Goal: Transaction & Acquisition: Purchase product/service

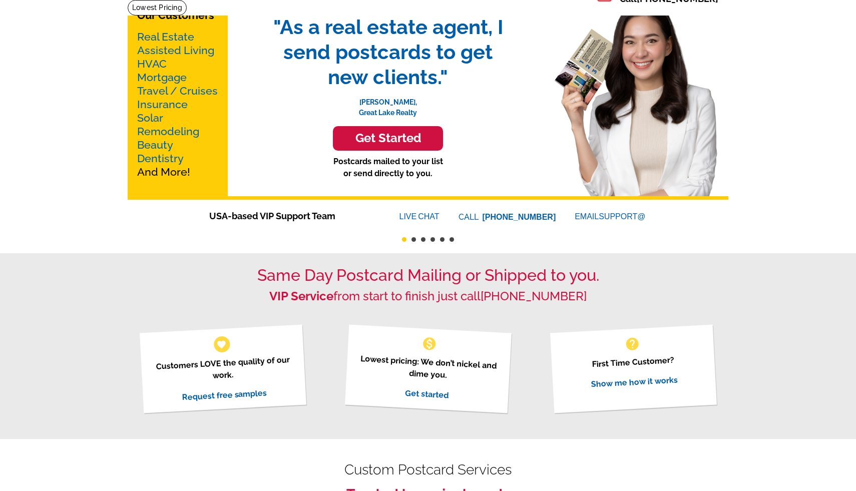
scroll to position [67, 0]
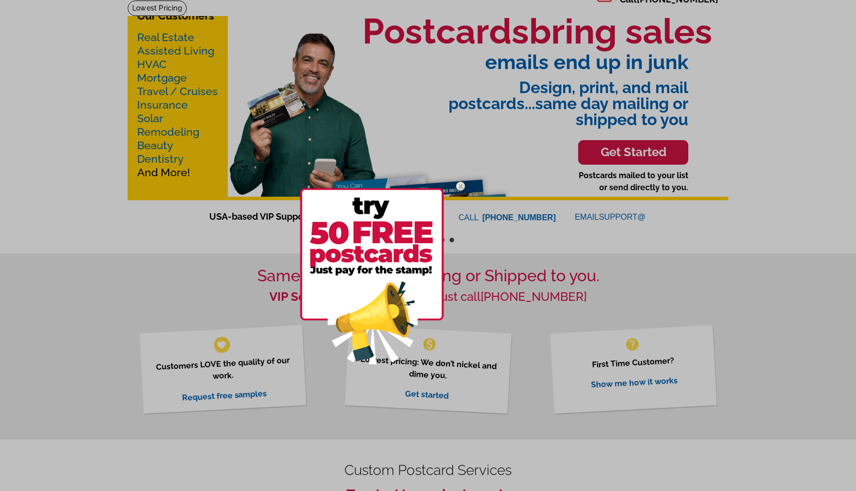
click at [630, 376] on div at bounding box center [428, 245] width 856 height 491
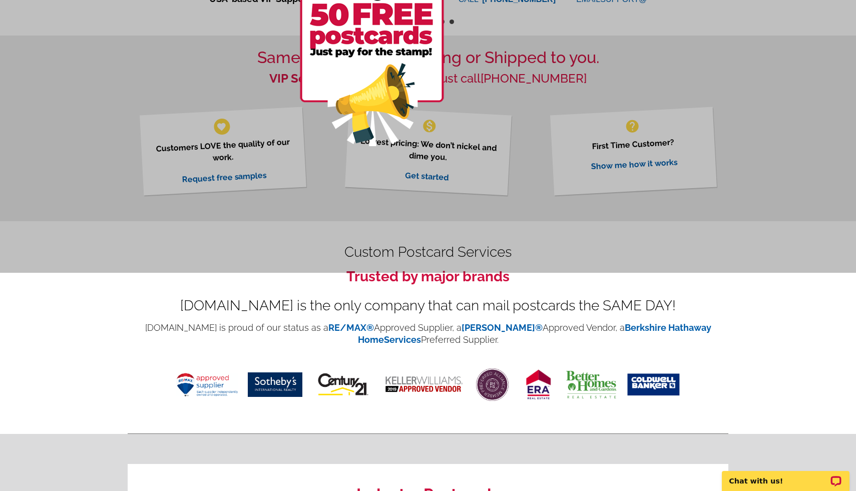
scroll to position [290, 0]
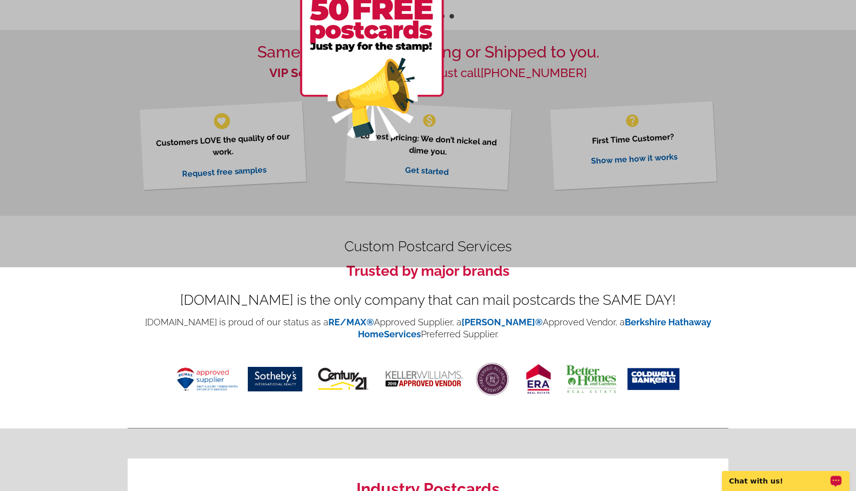
click at [783, 486] on div "Chat with us!" at bounding box center [786, 481] width 128 height 20
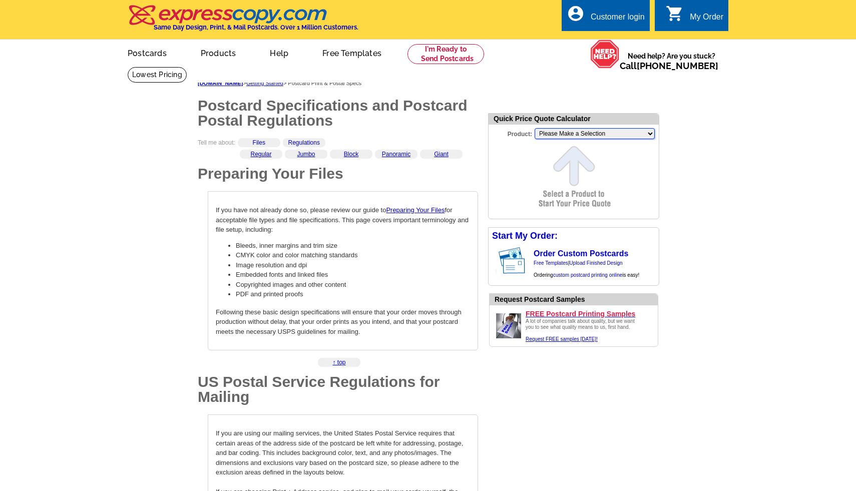
click at [651, 134] on select "Please Make a Selection Jumbo Postcard (5.5" x 8.5") Regular Postcard (4.25" x …" at bounding box center [595, 133] width 120 height 11
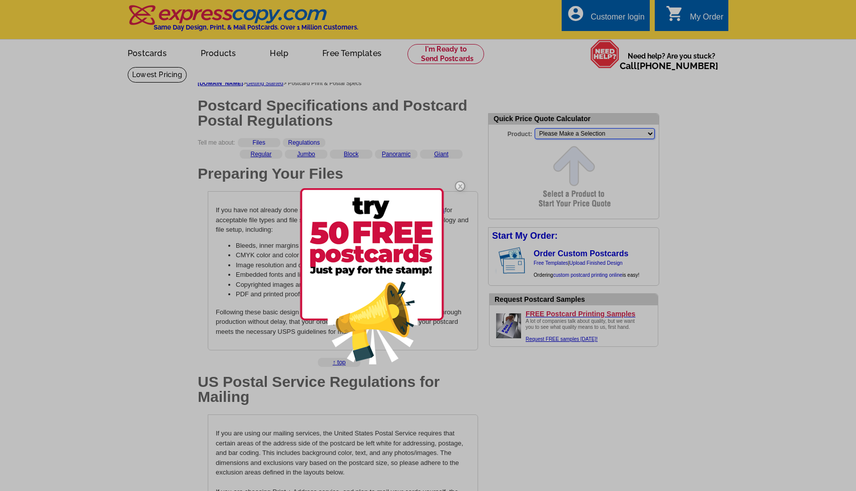
select select "2"
click at [535, 128] on select "Please Make a Selection Jumbo Postcard (5.5" x 8.5") Regular Postcard (4.25" x …" at bounding box center [595, 133] width 120 height 11
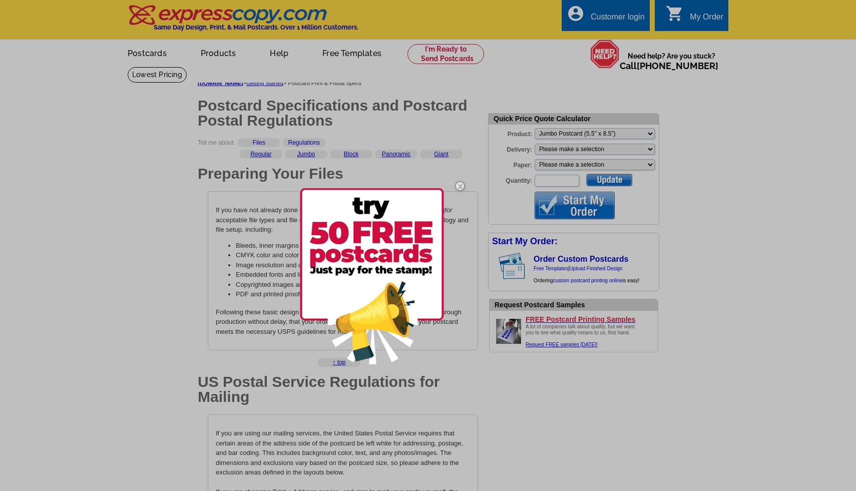
click at [650, 148] on div at bounding box center [428, 245] width 856 height 491
click at [649, 148] on div at bounding box center [428, 245] width 856 height 491
click at [624, 150] on div at bounding box center [428, 245] width 856 height 491
click at [650, 147] on div at bounding box center [428, 245] width 856 height 491
click at [650, 166] on div at bounding box center [428, 245] width 856 height 491
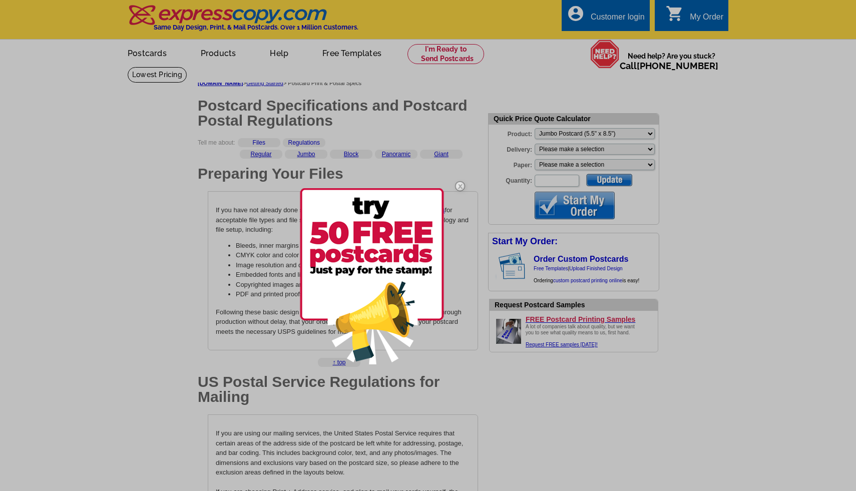
click at [651, 149] on div at bounding box center [428, 245] width 856 height 491
click at [607, 157] on div at bounding box center [428, 245] width 856 height 491
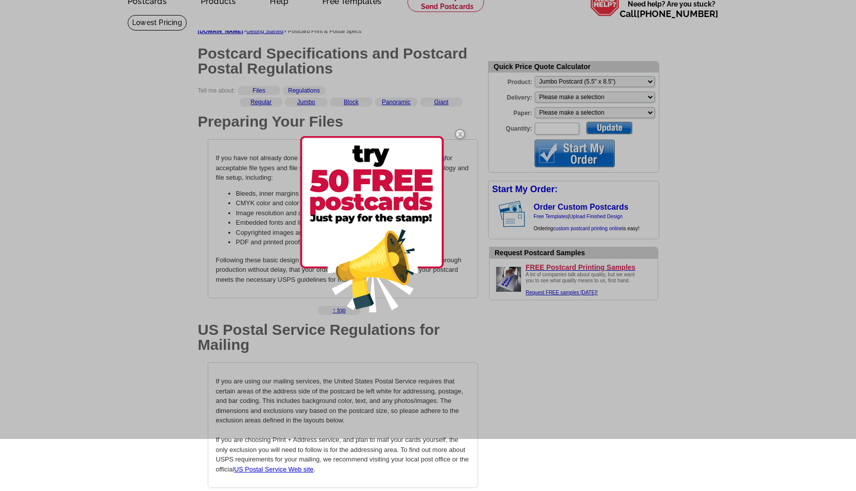
scroll to position [54, 0]
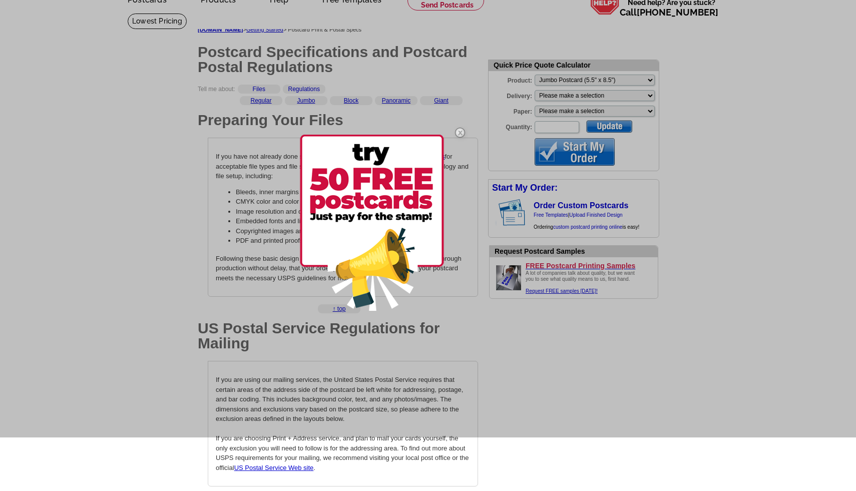
click at [745, 169] on div at bounding box center [428, 191] width 856 height 491
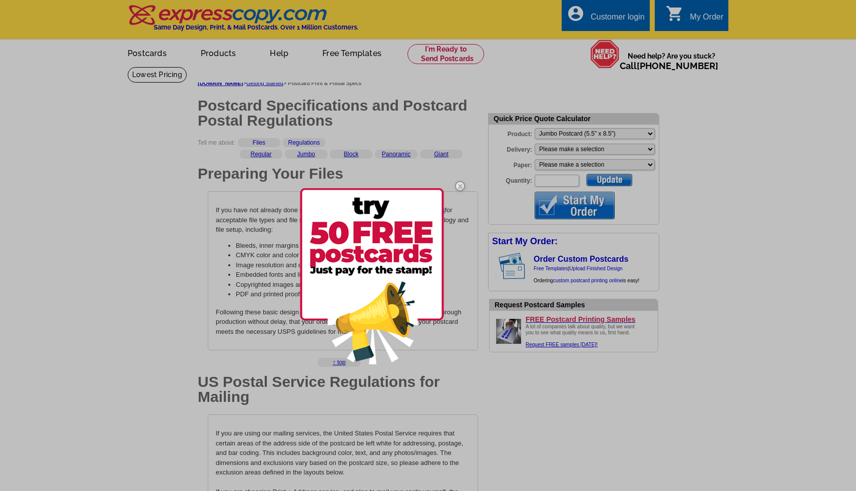
click at [352, 53] on div at bounding box center [428, 245] width 856 height 491
click at [705, 91] on div at bounding box center [428, 245] width 856 height 491
click at [222, 58] on div at bounding box center [428, 245] width 856 height 491
click at [459, 185] on img at bounding box center [460, 186] width 29 height 29
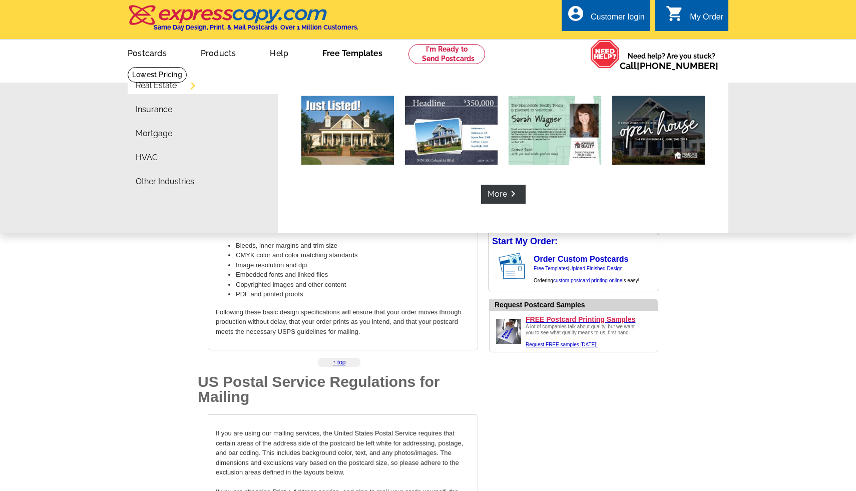
click at [340, 54] on link "Free Templates" at bounding box center [352, 53] width 92 height 24
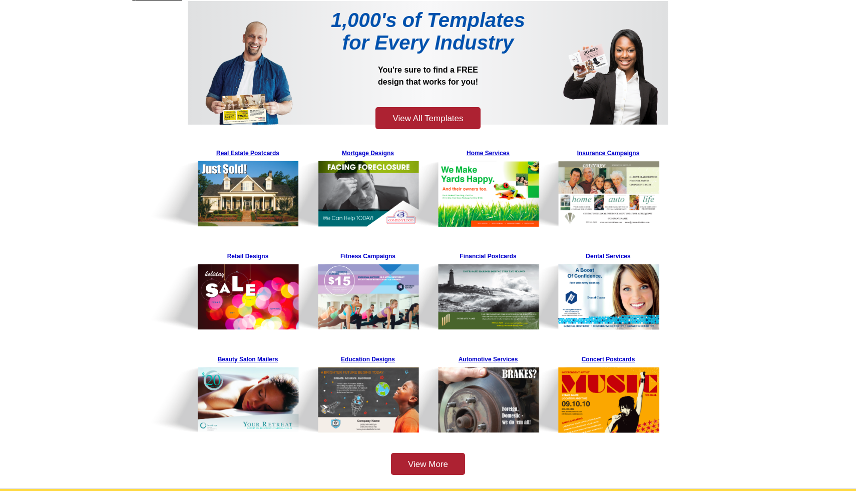
scroll to position [78, 0]
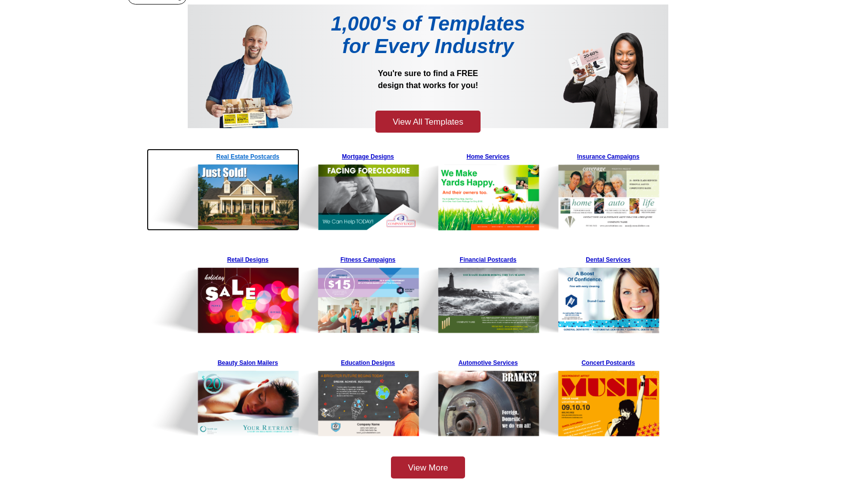
click at [251, 199] on img at bounding box center [223, 190] width 153 height 82
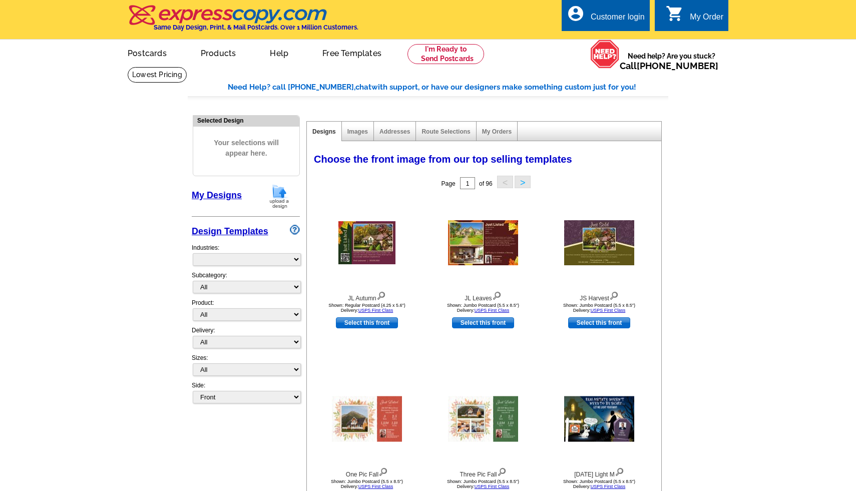
select select "785"
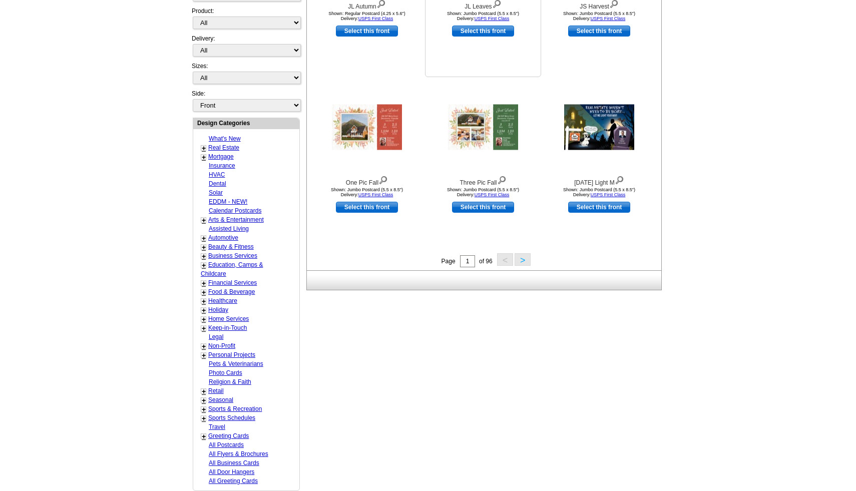
scroll to position [288, 0]
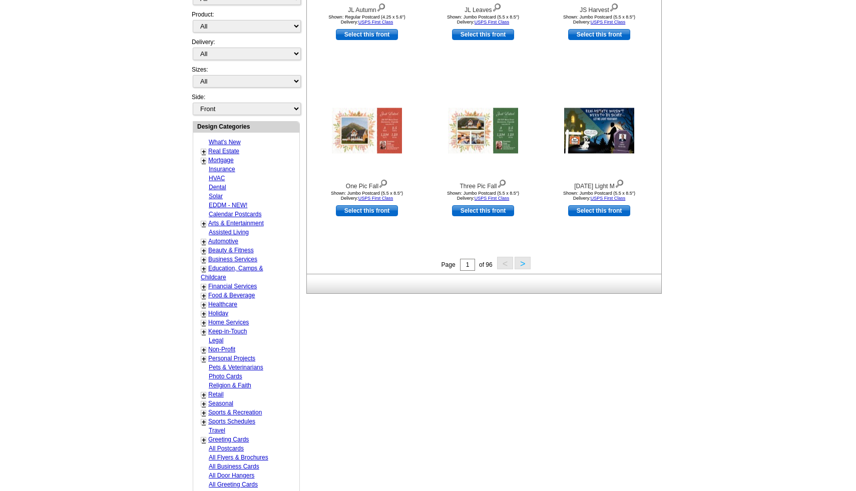
click at [523, 263] on button ">" at bounding box center [523, 263] width 16 height 13
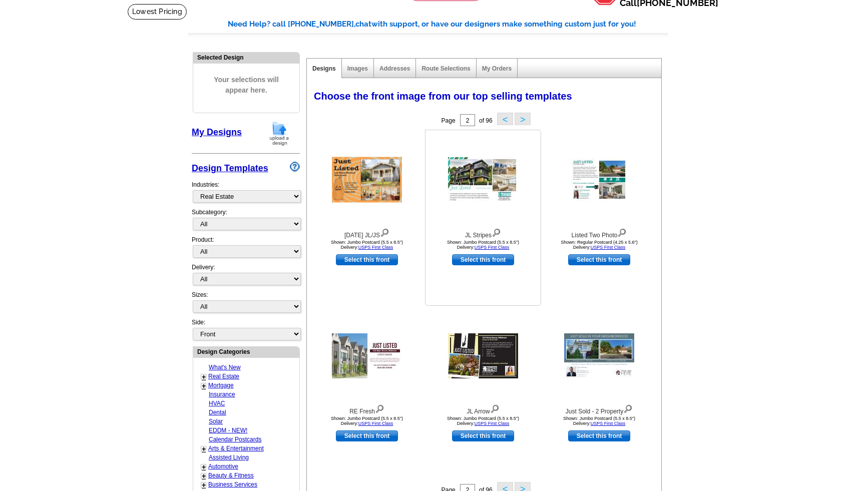
scroll to position [64, 0]
click at [295, 223] on select "All RE/MAX® Referrals Keller Williams® Berkshire Hathaway Home Services Century…" at bounding box center [247, 223] width 108 height 13
select select "793"
click at [193, 217] on select "All RE/MAX® Referrals Keller Williams® Berkshire Hathaway Home Services Century…" at bounding box center [247, 223] width 108 height 13
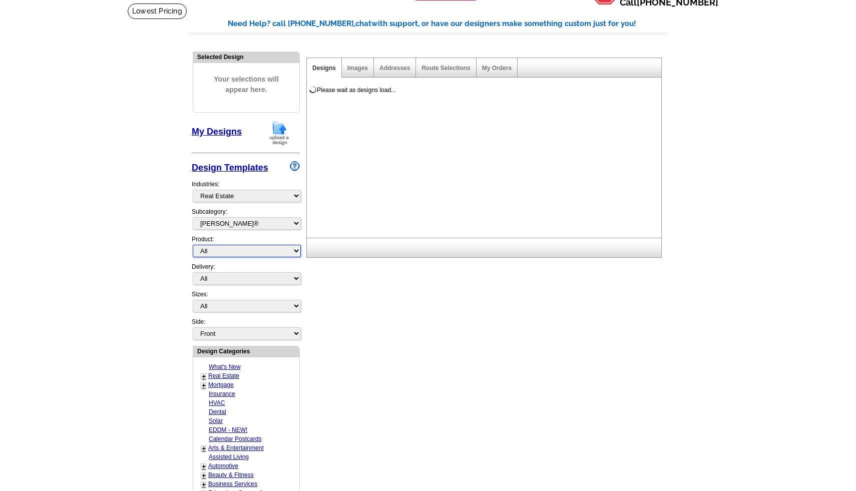
click at [297, 250] on select "All Postcards Letters and flyers Business Cards Door Hangers Greeting Cards" at bounding box center [247, 251] width 108 height 13
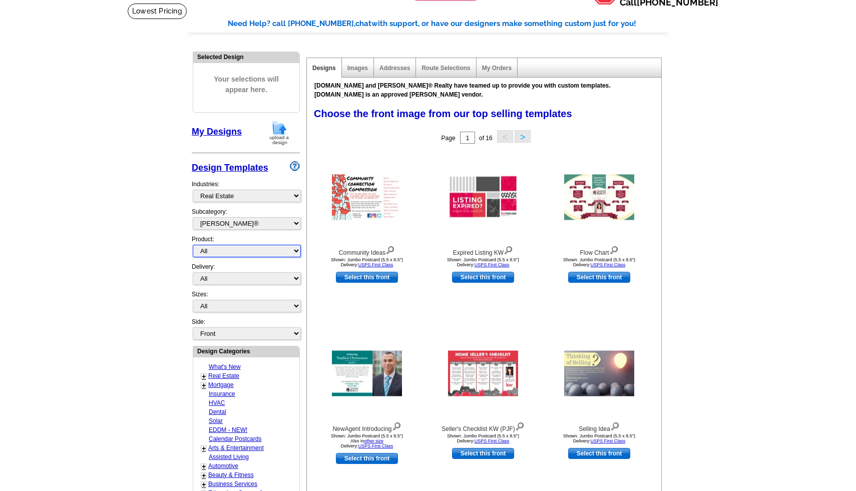
select select "1"
click at [193, 245] on select "All Postcards Letters and flyers Business Cards Door Hangers Greeting Cards" at bounding box center [247, 251] width 108 height 13
click at [296, 278] on select "All First Class Mail Shipped to Me EDDM Save 66% on Postage" at bounding box center [247, 278] width 108 height 13
select select "1"
click at [193, 272] on select "All First Class Mail Shipped to Me EDDM Save 66% on Postage" at bounding box center [247, 278] width 108 height 13
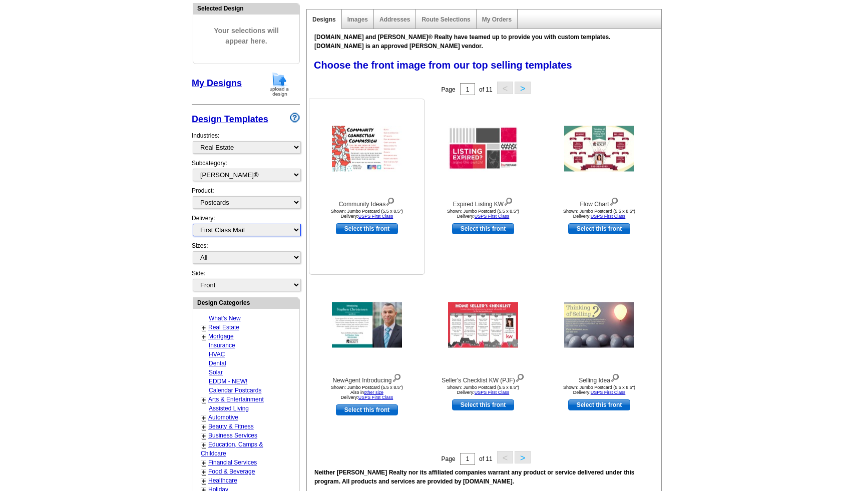
scroll to position [98, 0]
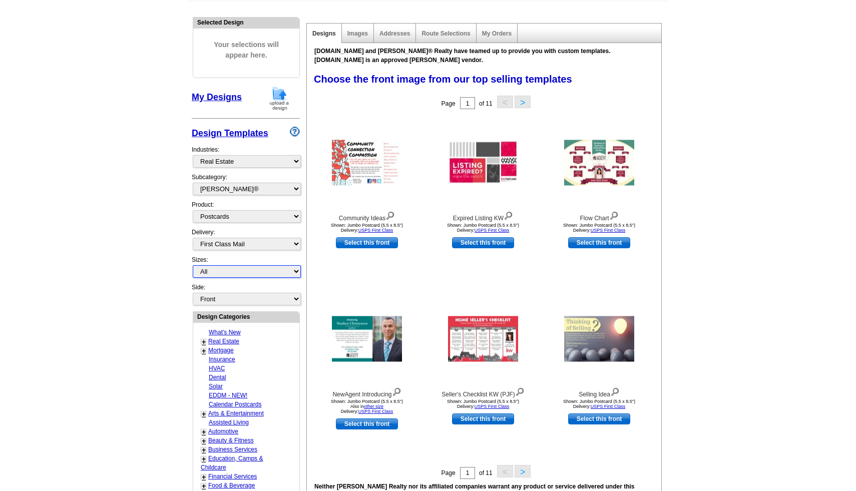
click at [295, 271] on select "All Jumbo Postcard (5.5" x 8.5") Regular Postcard (4.25" x 5.6") Panoramic Post…" at bounding box center [247, 271] width 108 height 13
select select "2"
click at [193, 265] on select "All Jumbo Postcard (5.5" x 8.5") Regular Postcard (4.25" x 5.6") Panoramic Post…" at bounding box center [247, 271] width 108 height 13
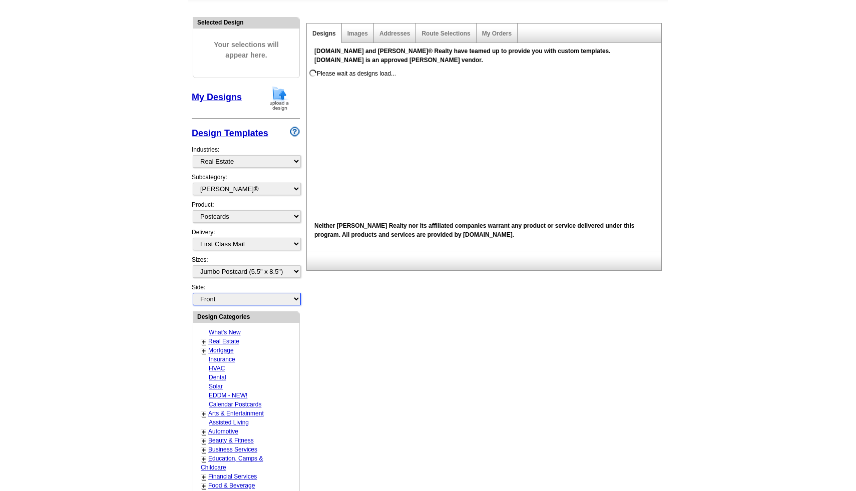
click at [295, 299] on select "Front Back" at bounding box center [247, 299] width 108 height 13
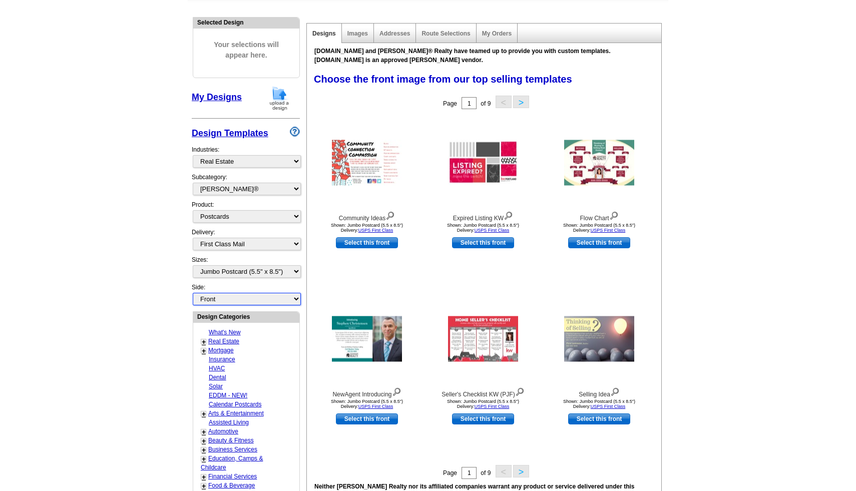
click at [193, 293] on select "Front Back" at bounding box center [247, 299] width 108 height 13
select select "front"
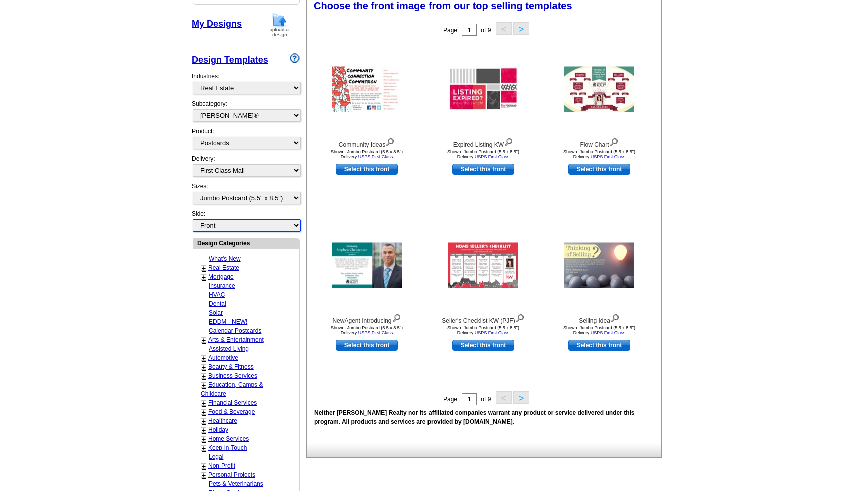
scroll to position [175, 0]
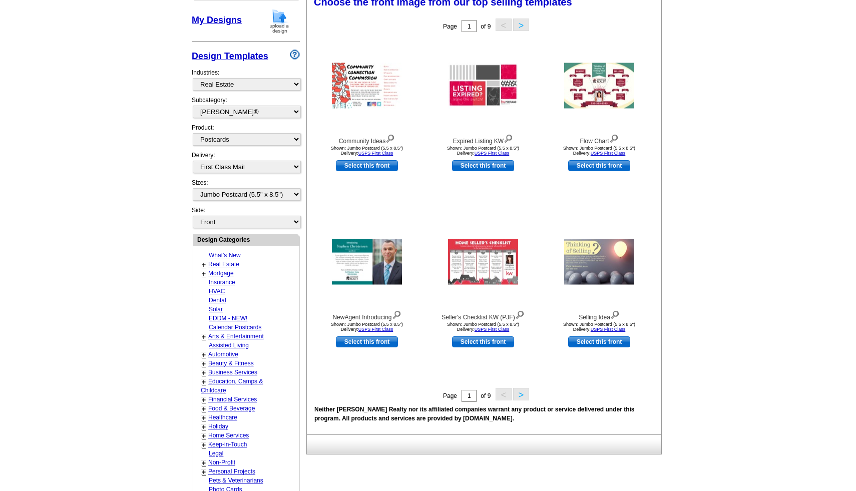
click at [523, 395] on button ">" at bounding box center [521, 394] width 16 height 13
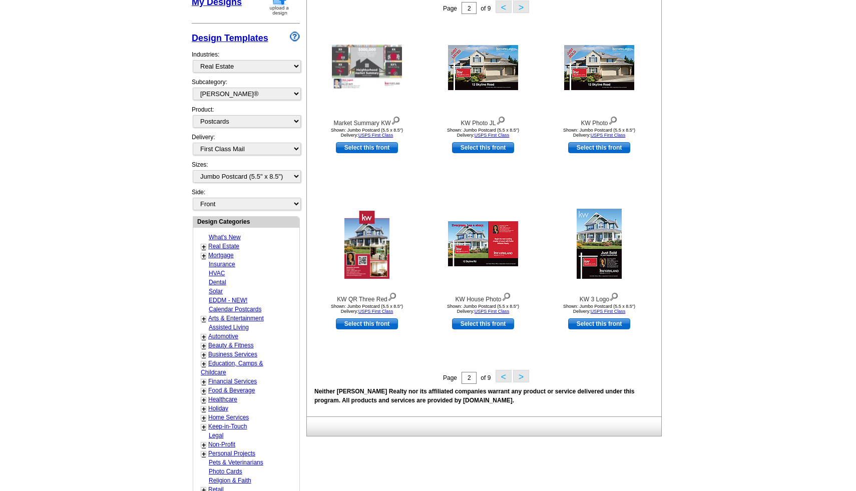
scroll to position [227, 0]
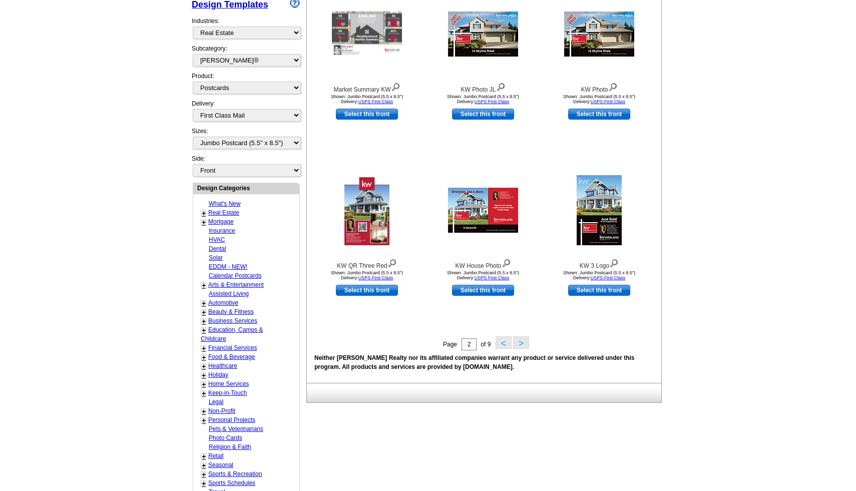
click at [522, 343] on button ">" at bounding box center [521, 342] width 16 height 13
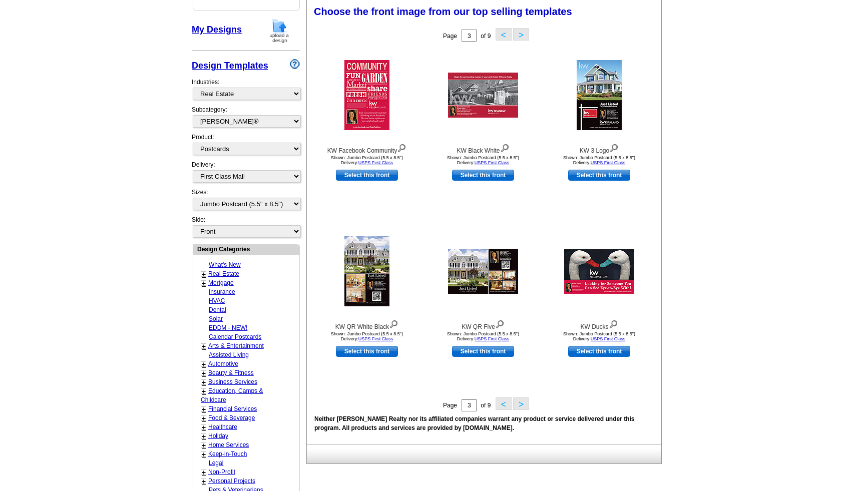
scroll to position [165, 0]
click at [522, 405] on button ">" at bounding box center [521, 404] width 16 height 13
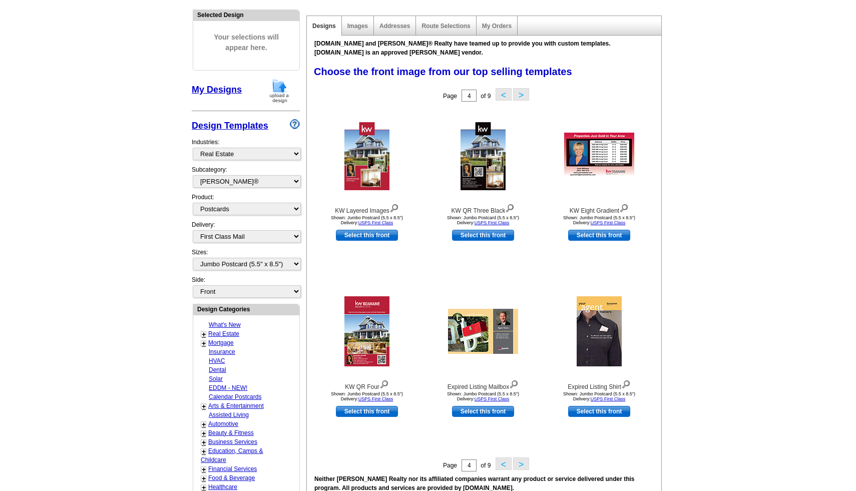
scroll to position [0, 0]
